Goal: Task Accomplishment & Management: Manage account settings

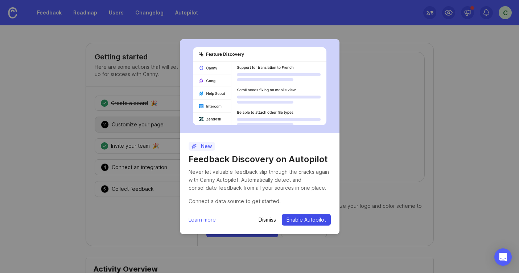
click at [312, 217] on span "Enable Autopilot" at bounding box center [306, 219] width 40 height 7
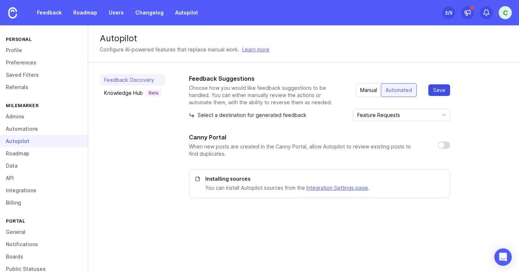
click at [436, 92] on span "Save" at bounding box center [439, 90] width 12 height 7
click at [435, 87] on span "Save" at bounding box center [439, 90] width 12 height 7
click at [435, 120] on div "Feature Requests" at bounding box center [395, 115] width 85 height 12
click at [423, 129] on span "Feature Requests" at bounding box center [403, 129] width 46 height 8
click at [437, 92] on span "Save" at bounding box center [439, 90] width 12 height 7
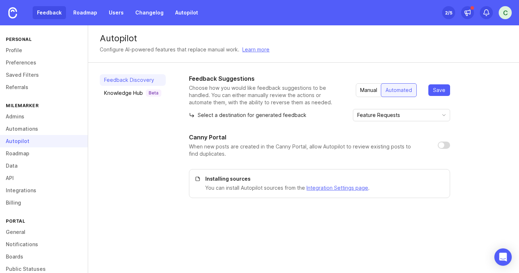
click at [46, 14] on link "Feedback" at bounding box center [49, 12] width 33 height 13
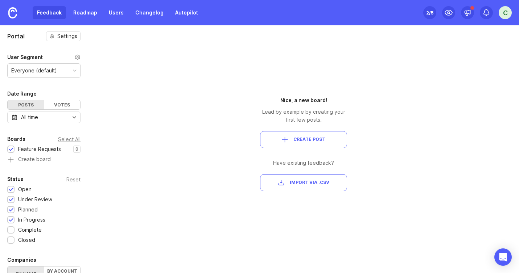
click at [431, 14] on div "2 /5" at bounding box center [429, 13] width 7 height 10
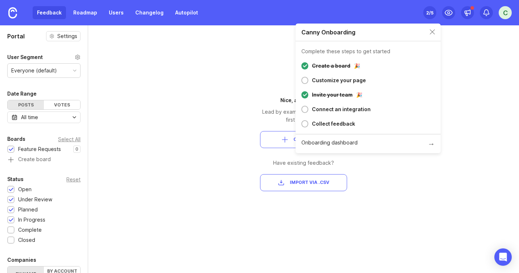
click at [153, 44] on div "Portal Settings User Segment Everyone (default) Date Range Posts Votes All time…" at bounding box center [259, 149] width 519 height 248
